Goal: Information Seeking & Learning: Learn about a topic

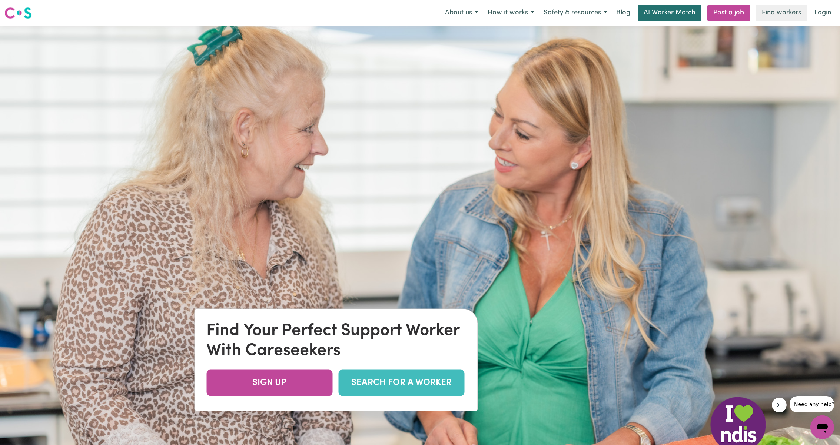
click at [664, 10] on link "AI Worker Match" at bounding box center [669, 13] width 64 height 16
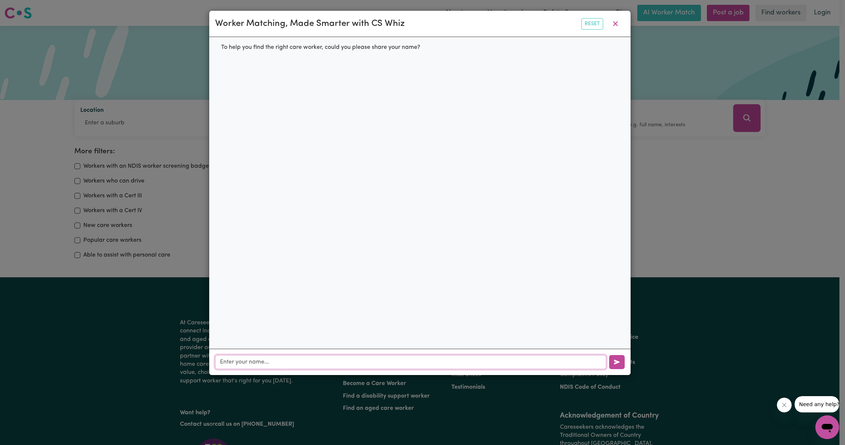
click at [241, 362] on input "text" at bounding box center [410, 362] width 391 height 14
type input "[PERSON_NAME]"
click at [613, 367] on button "button" at bounding box center [617, 362] width 16 height 14
click at [244, 364] on input "text" at bounding box center [410, 362] width 391 height 14
type input "[PERSON_NAME][EMAIL_ADDRESS][PERSON_NAME][DOMAIN_NAME]"
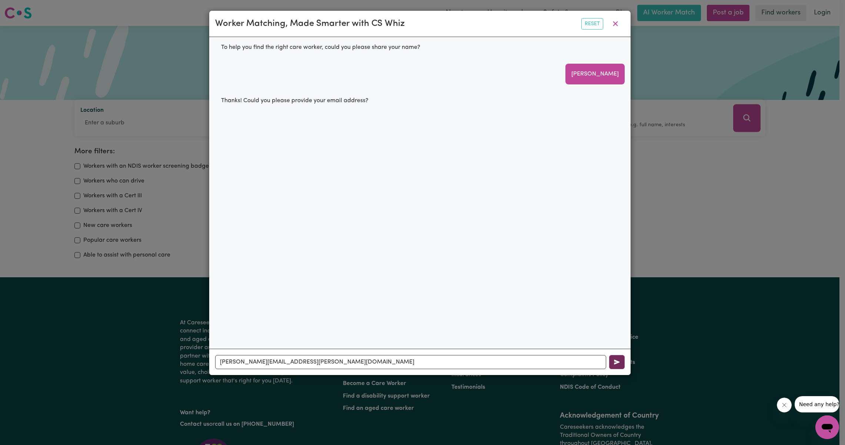
click at [616, 361] on icon "button" at bounding box center [617, 362] width 6 height 6
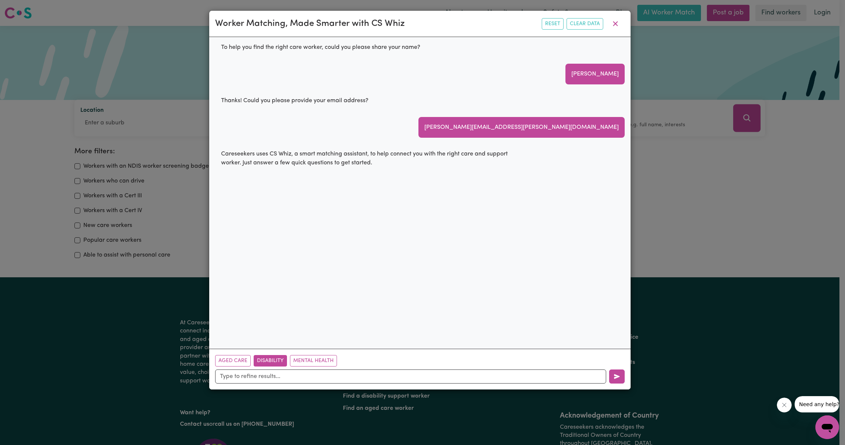
click at [265, 360] on button "Disability" at bounding box center [270, 360] width 33 height 11
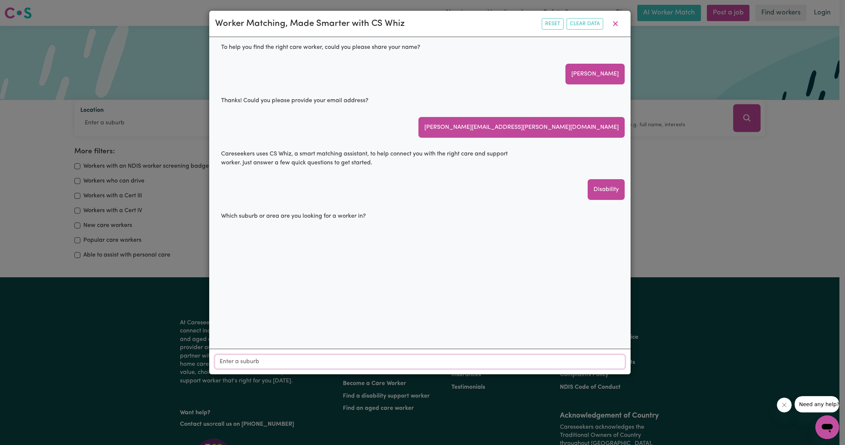
click at [241, 363] on input "Location" at bounding box center [420, 361] width 410 height 13
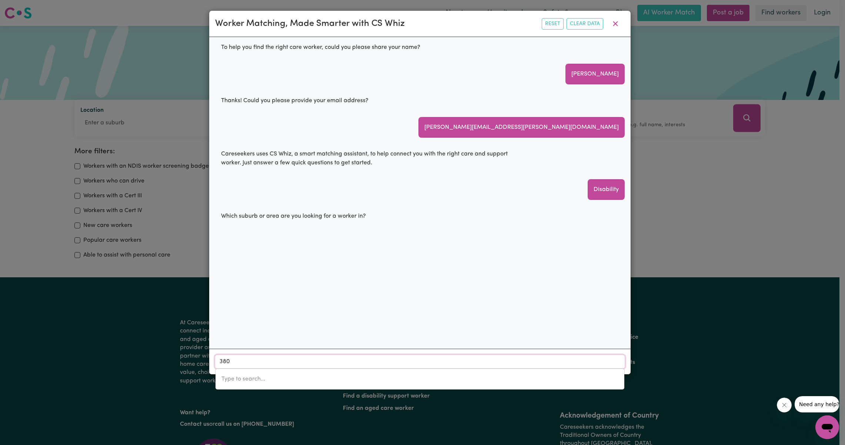
type input "3805"
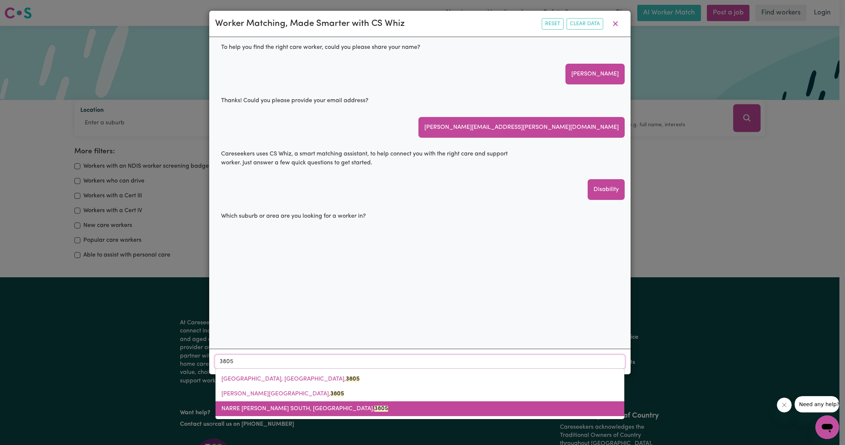
click at [259, 412] on span "[GEOGRAPHIC_DATA][PERSON_NAME], 3805" at bounding box center [305, 409] width 167 height 6
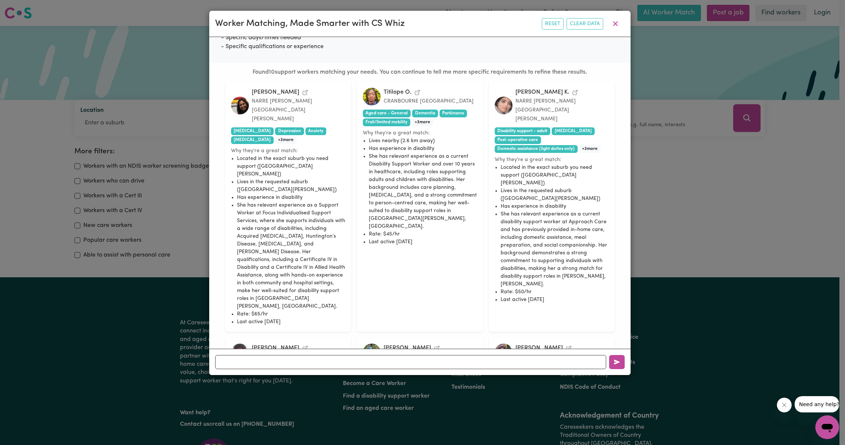
scroll to position [209, 0]
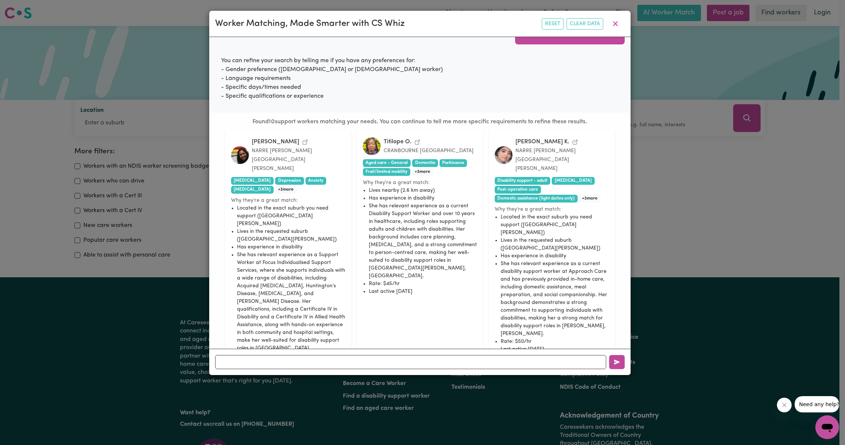
click at [263, 204] on li "Located in the exact suburb you need support ([GEOGRAPHIC_DATA][PERSON_NAME])" at bounding box center [291, 215] width 108 height 23
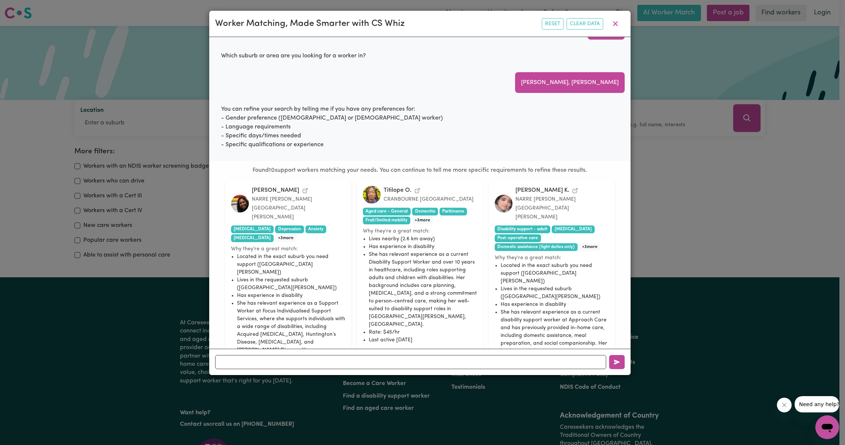
scroll to position [160, 0]
click at [244, 196] on img at bounding box center [240, 205] width 18 height 18
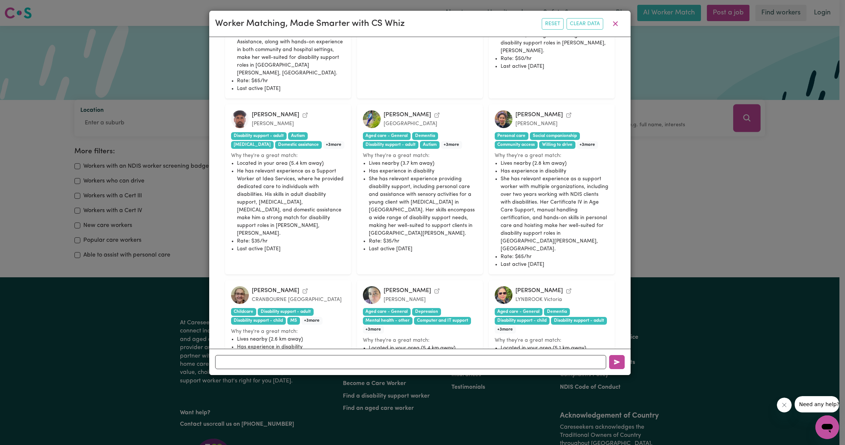
scroll to position [487, 0]
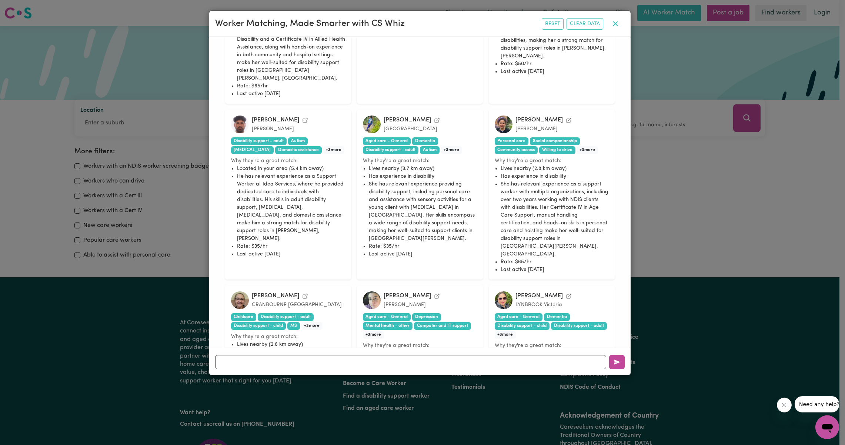
click at [613, 23] on icon "button" at bounding box center [615, 23] width 9 height 9
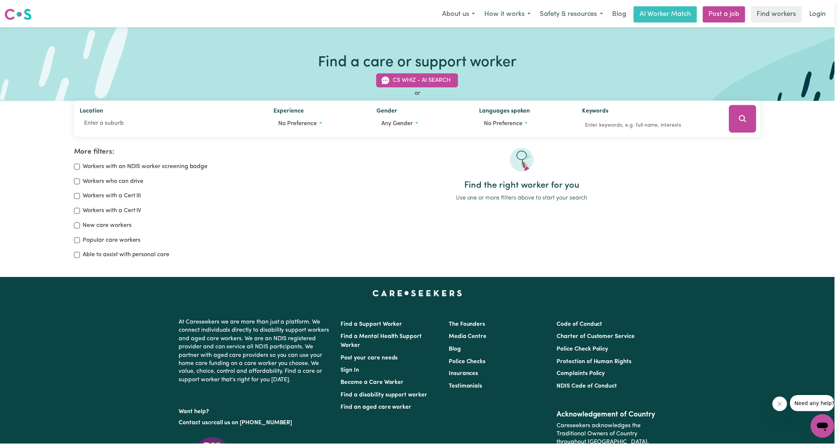
scroll to position [0, 0]
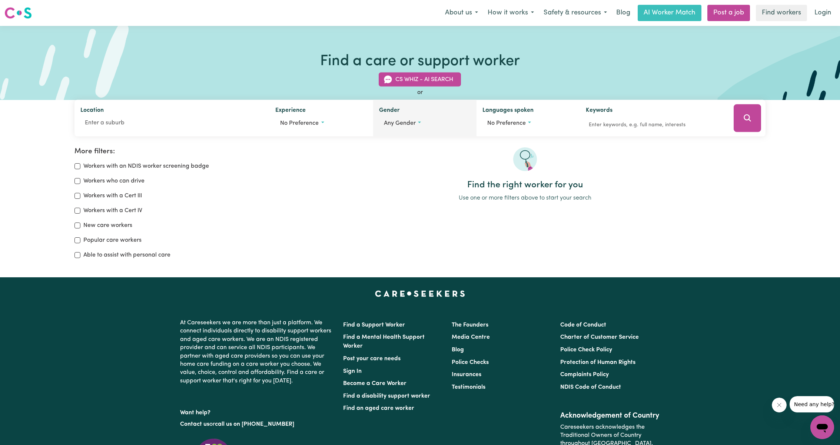
click at [405, 123] on span "Any gender" at bounding box center [400, 123] width 32 height 6
click at [389, 141] on input "[DEMOGRAPHIC_DATA]" at bounding box center [387, 140] width 6 height 6
radio input "true"
click at [454, 158] on div at bounding box center [524, 163] width 481 height 33
click at [510, 123] on span "No preference" at bounding box center [506, 123] width 39 height 6
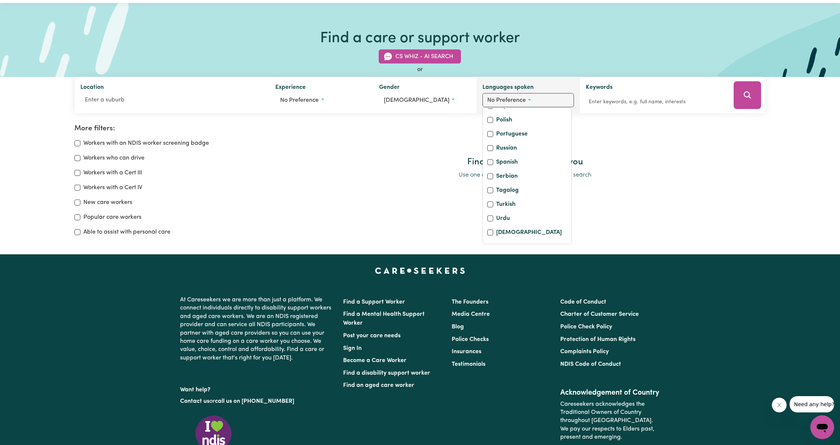
scroll to position [49, 0]
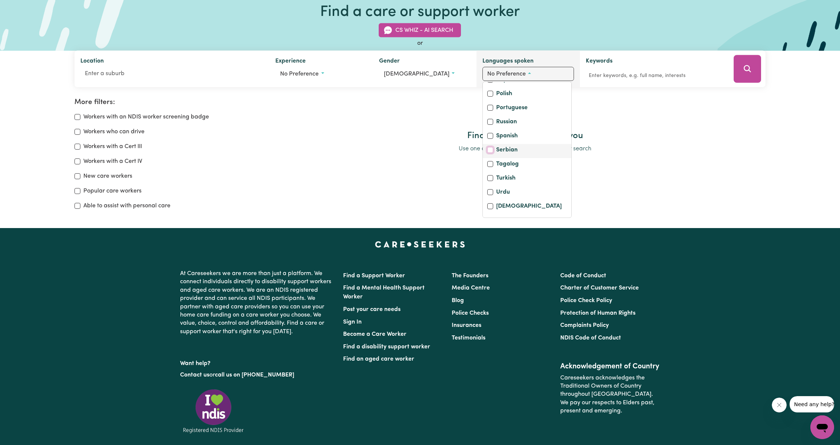
click at [490, 150] on input "Serbian" at bounding box center [490, 150] width 6 height 6
checkbox input "true"
checkbox input "false"
click at [489, 122] on input "Russian" at bounding box center [490, 122] width 6 height 6
checkbox input "true"
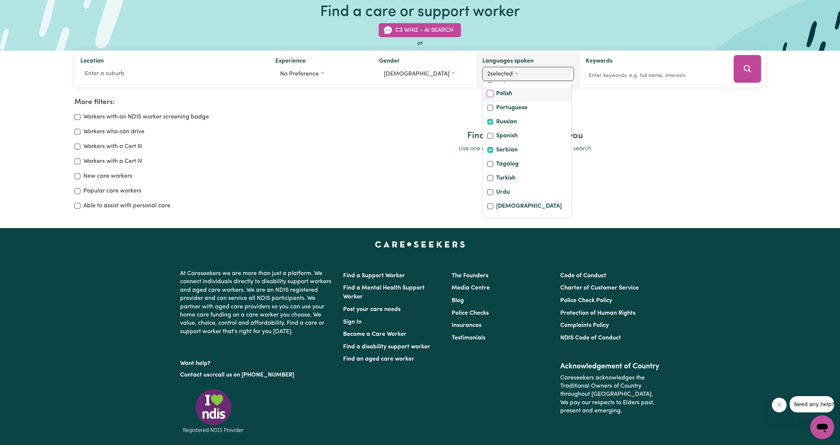
click at [490, 94] on input "Polish" at bounding box center [490, 94] width 6 height 6
checkbox input "true"
click at [491, 201] on input "Portuguese" at bounding box center [490, 198] width 6 height 6
checkbox input "true"
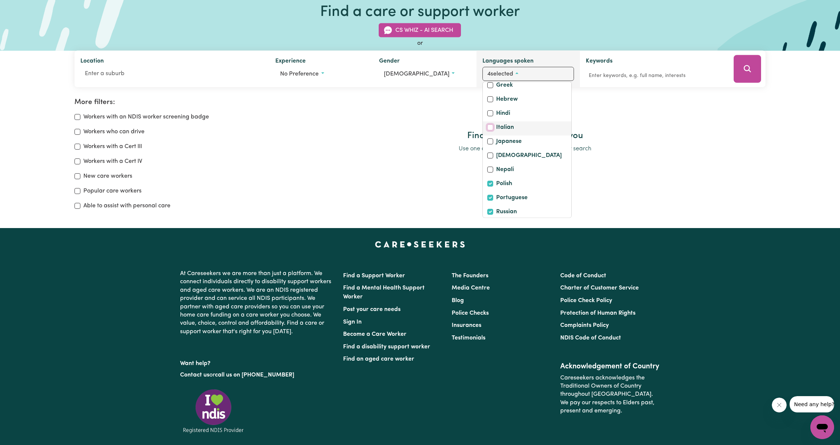
click at [491, 131] on input "Italian" at bounding box center [490, 128] width 6 height 6
checkbox input "true"
click at [490, 89] on input "Greek" at bounding box center [490, 86] width 6 height 6
checkbox input "true"
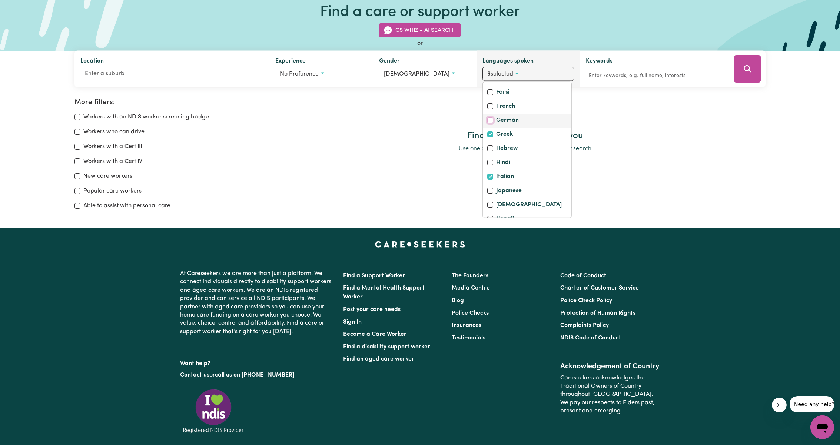
click at [493, 124] on input "German" at bounding box center [490, 121] width 6 height 6
checkbox input "true"
click at [489, 110] on input "French" at bounding box center [490, 107] width 6 height 6
checkbox input "true"
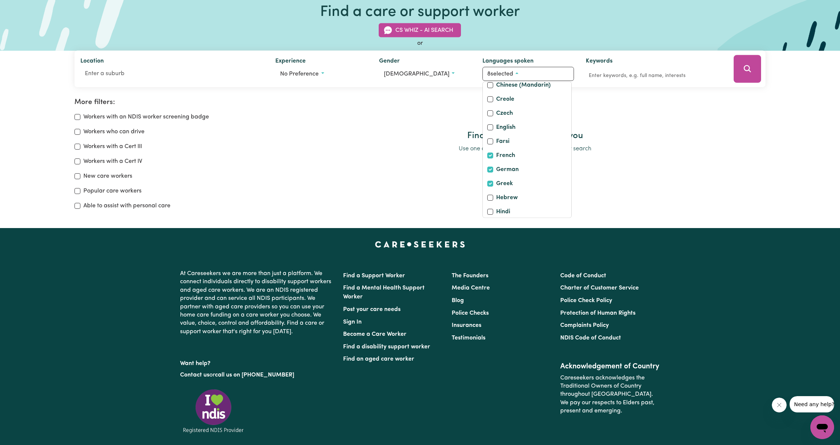
click at [612, 98] on div "More filters: Workers with an NDIS worker screening badge Workers who can drive…" at bounding box center [420, 148] width 840 height 148
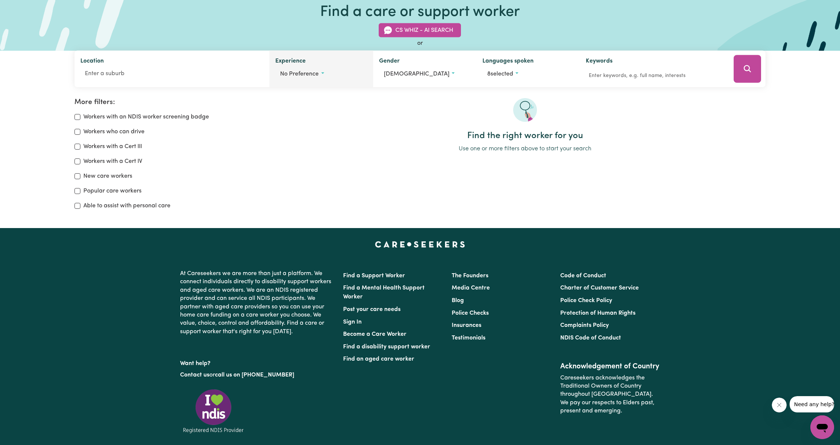
click at [292, 73] on span "No preference" at bounding box center [299, 74] width 39 height 6
click at [283, 119] on input "Disability support" at bounding box center [283, 119] width 6 height 6
checkbox input "true"
checkbox input "false"
click at [378, 120] on div at bounding box center [524, 114] width 481 height 33
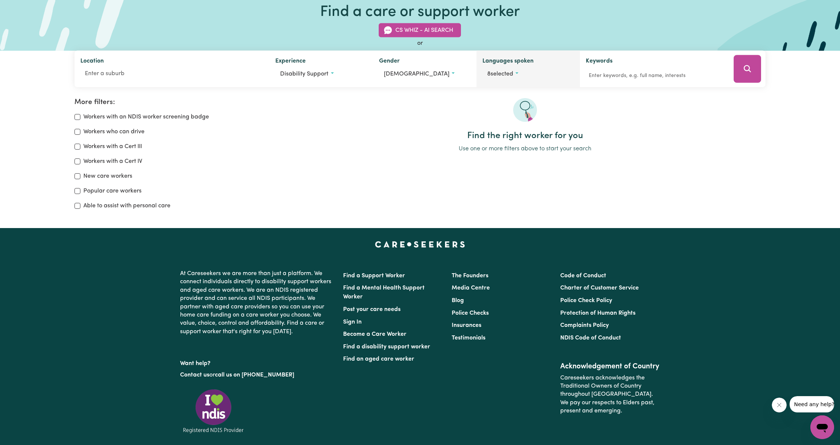
click at [504, 77] on span "8 selected" at bounding box center [500, 74] width 26 height 6
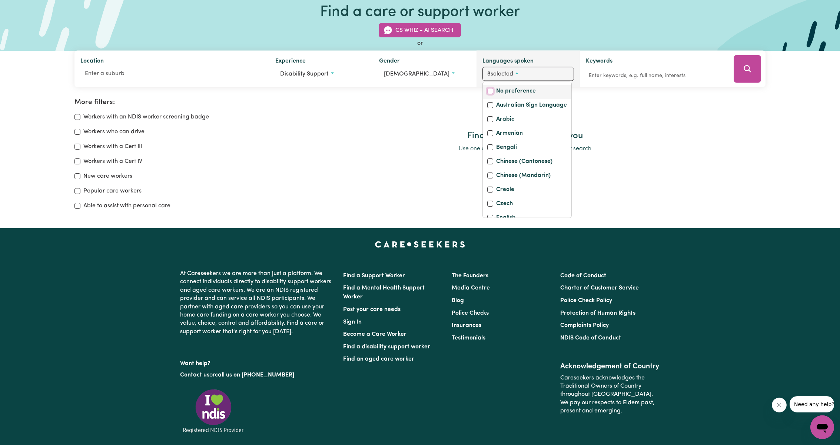
click at [489, 89] on input "No preference" at bounding box center [490, 91] width 6 height 6
checkbox input "true"
checkbox input "false"
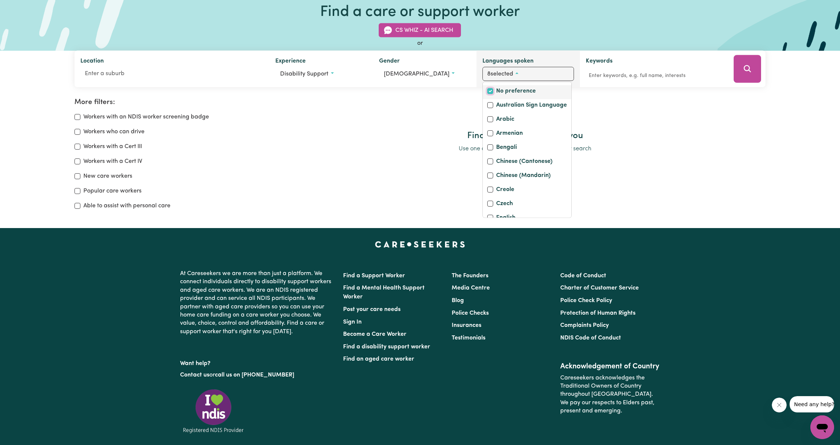
checkbox input "false"
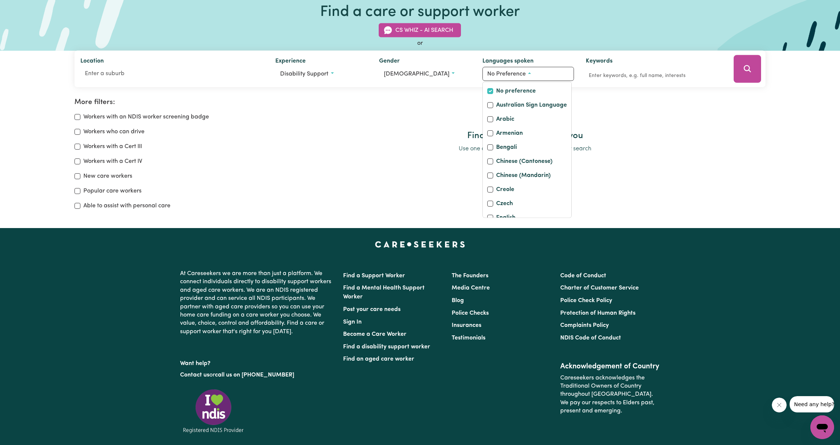
click at [628, 100] on div at bounding box center [524, 114] width 481 height 33
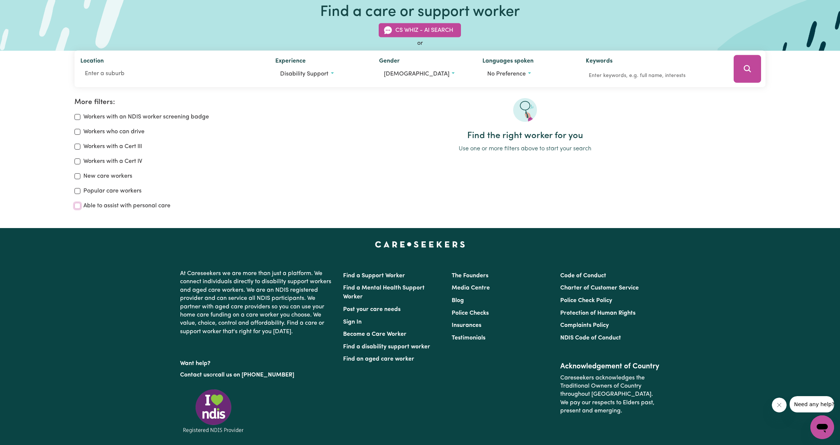
click at [75, 208] on input "Able to assist with personal care" at bounding box center [77, 206] width 6 height 6
checkbox input "true"
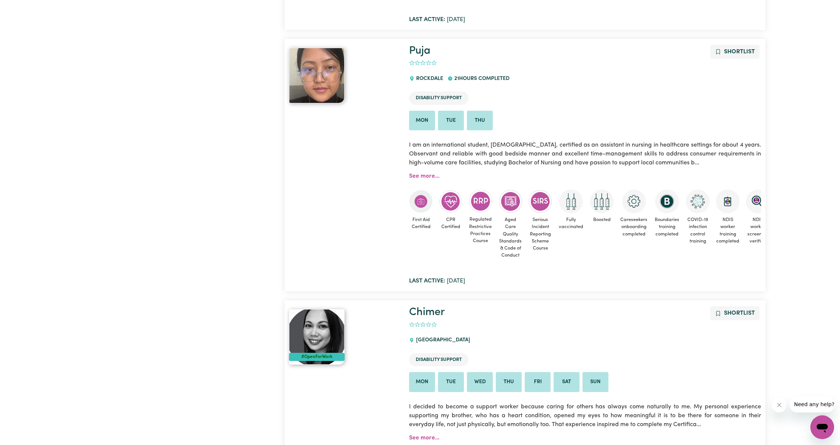
scroll to position [1260, 0]
